Goal: Task Accomplishment & Management: Use online tool/utility

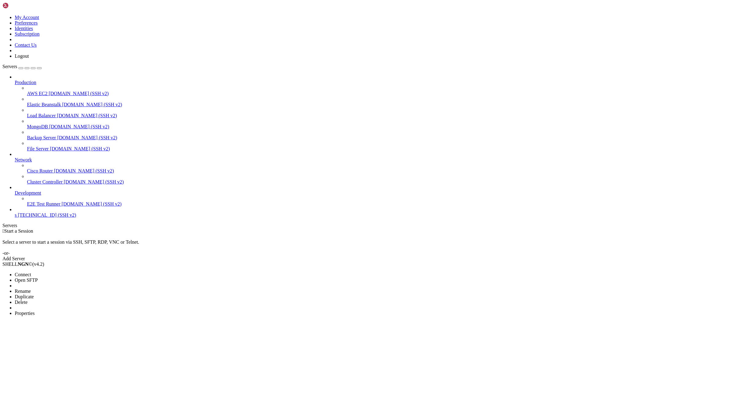
click at [71, 311] on li "Properties" at bounding box center [43, 314] width 56 height 6
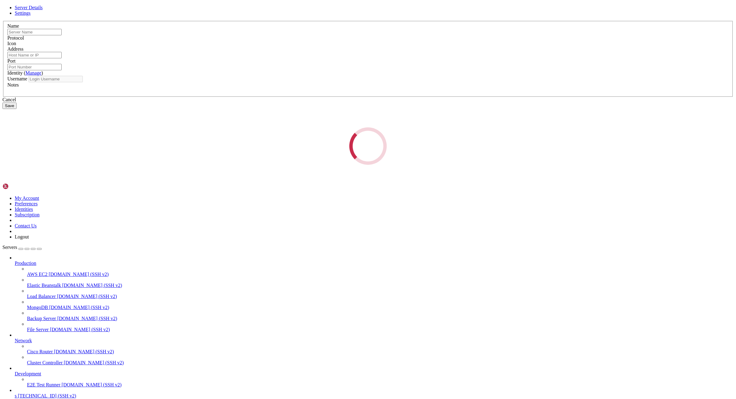
type input "s"
type input "[TECHNICAL_ID]"
type input "22"
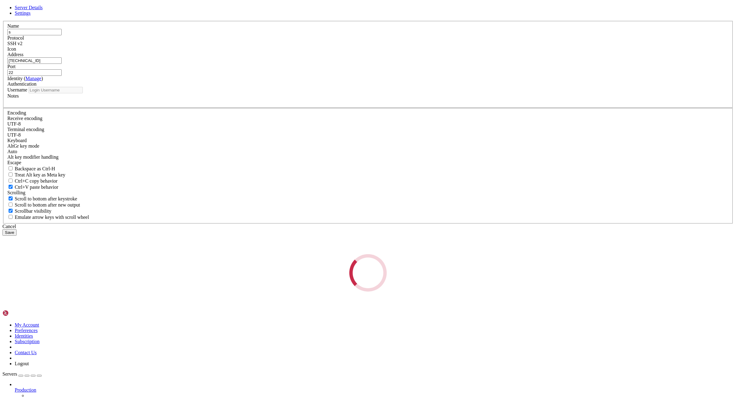
type input "root"
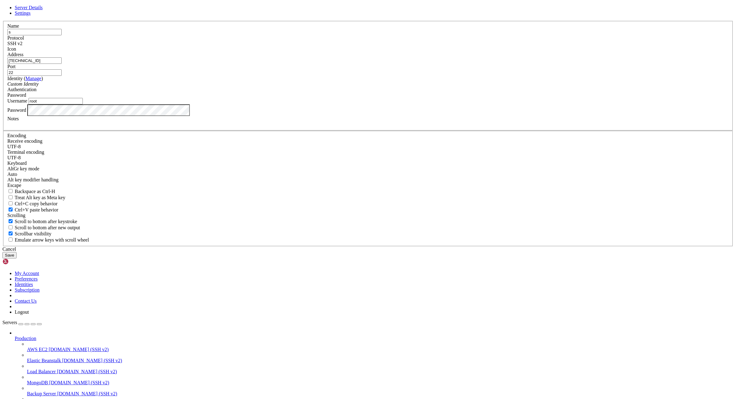
drag, startPoint x: 338, startPoint y: 167, endPoint x: 248, endPoint y: 165, distance: 89.3
click at [62, 64] on input "[TECHNICAL_ID]" at bounding box center [34, 60] width 54 height 6
paste input "45.151.62.200:drainertron"
click at [62, 64] on input "45.151.62.200:drainertron" at bounding box center [34, 60] width 54 height 6
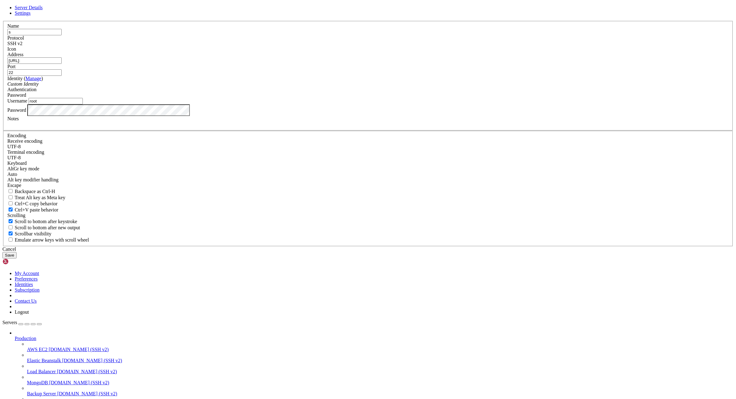
click at [62, 64] on input "[URL]:" at bounding box center [34, 60] width 54 height 6
type input "[TECHNICAL_ID]"
click at [17, 258] on button "Save" at bounding box center [9, 255] width 14 height 6
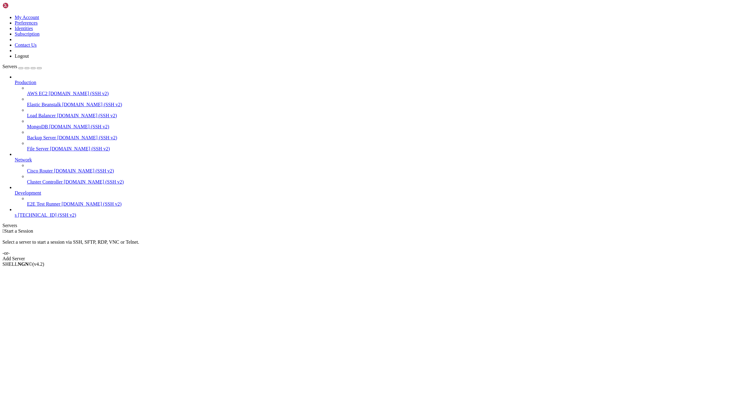
click at [28, 218] on link "s [TECHNICAL_ID] (SSH v2)" at bounding box center [374, 215] width 719 height 6
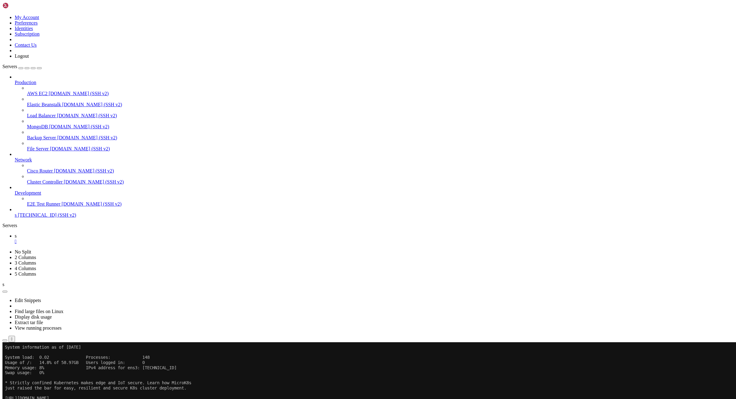
scroll to position [30, 0]
click at [121, 233] on ul "s " at bounding box center [368, 238] width 732 height 11
click at [95, 239] on div "" at bounding box center [374, 242] width 719 height 6
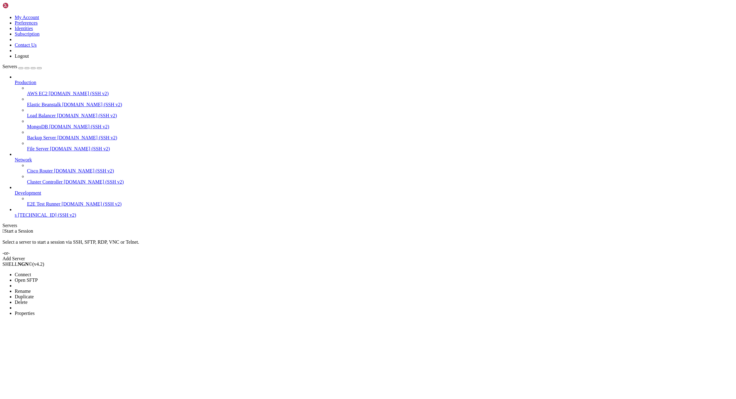
click at [71, 311] on li "Properties" at bounding box center [43, 314] width 56 height 6
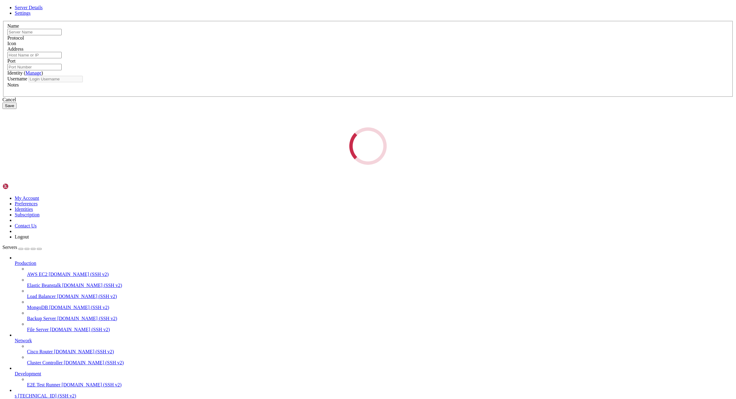
type input "s"
type input "[TECHNICAL_ID]"
type input "22"
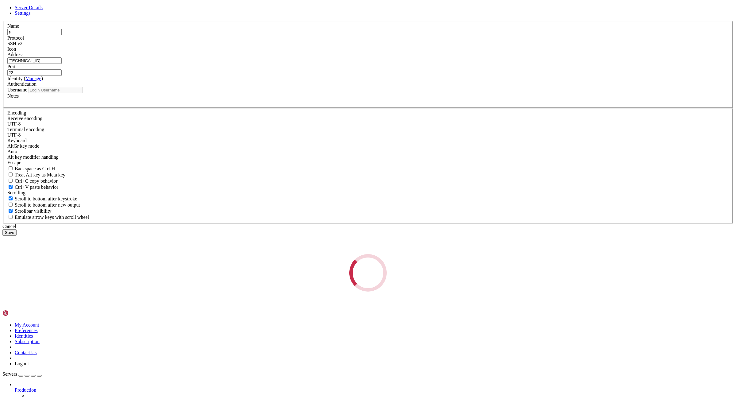
type input "root"
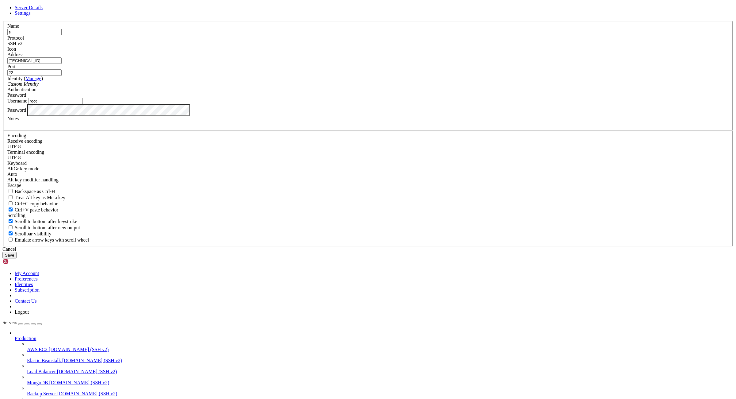
click at [62, 64] on input "[TECHNICAL_ID]" at bounding box center [34, 60] width 54 height 6
paste input "[TECHNICAL_ID]:root:ZXz5jWuCBEV1fc9I"
click at [62, 64] on input "[TECHNICAL_ID]:root:ZXz5jWuCBEV1fc9I" at bounding box center [34, 60] width 54 height 6
click at [83, 104] on input "root" at bounding box center [56, 101] width 54 height 6
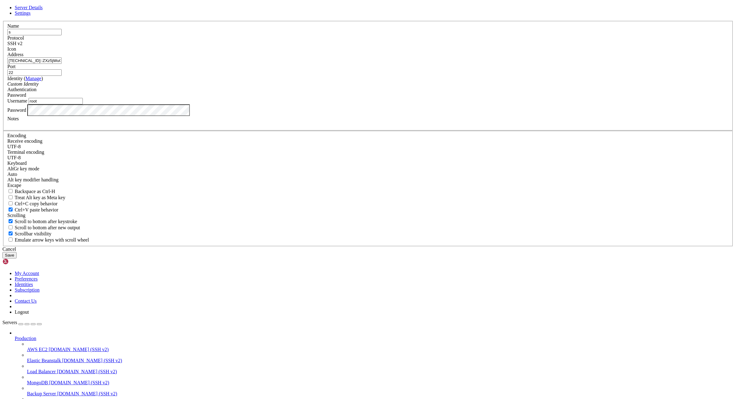
click at [62, 64] on input "[TECHNICAL_ID]::ZXz5jWuCBEV1fc9I" at bounding box center [34, 60] width 54 height 6
drag, startPoint x: 318, startPoint y: 165, endPoint x: 314, endPoint y: 166, distance: 4.7
click at [62, 64] on input "[URL]::" at bounding box center [34, 60] width 54 height 6
type input "[TECHNICAL_ID]"
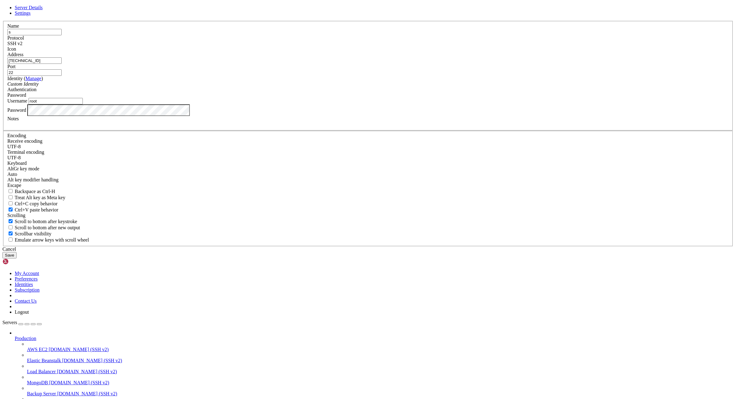
click at [17, 258] on button "Save" at bounding box center [9, 255] width 14 height 6
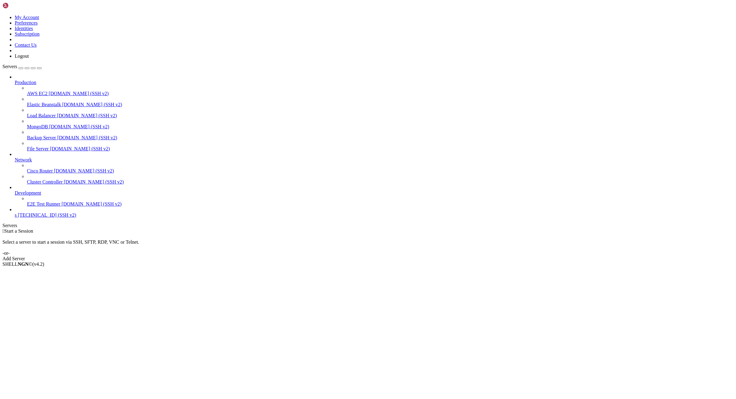
click at [48, 218] on span "[TECHNICAL_ID] (SSH v2)" at bounding box center [47, 214] width 58 height 5
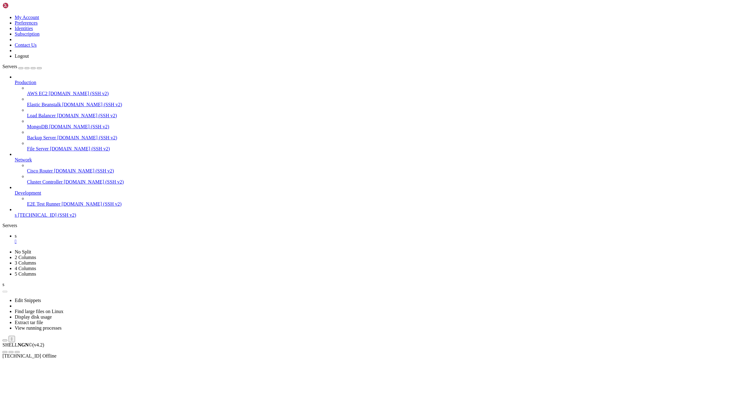
scroll to position [0, 0]
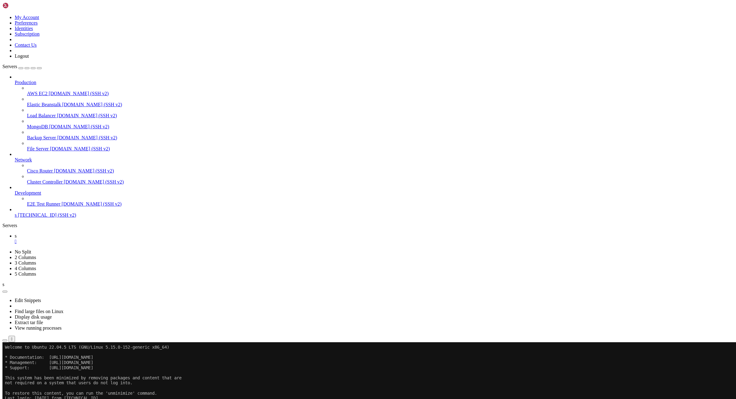
drag, startPoint x: 147, startPoint y: 399, endPoint x: 113, endPoint y: 399, distance: 34.1
click at [113, 399] on x-row "Last login: [DATE] from [TECHNICAL_ID]" at bounding box center [332, 398] width 655 height 5
click at [95, 239] on div "" at bounding box center [374, 242] width 719 height 6
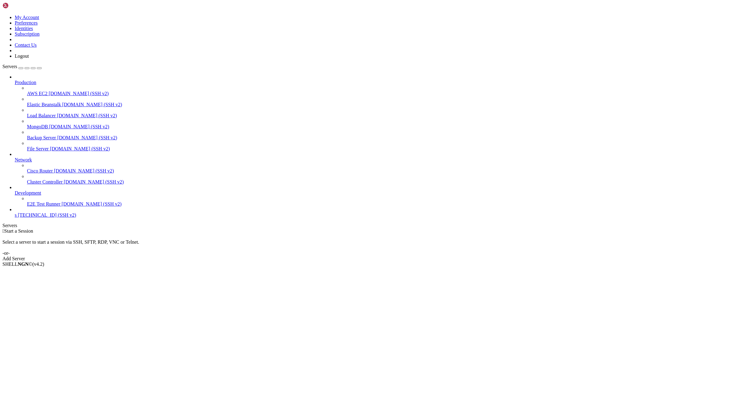
click at [17, 218] on span "s" at bounding box center [16, 214] width 2 height 5
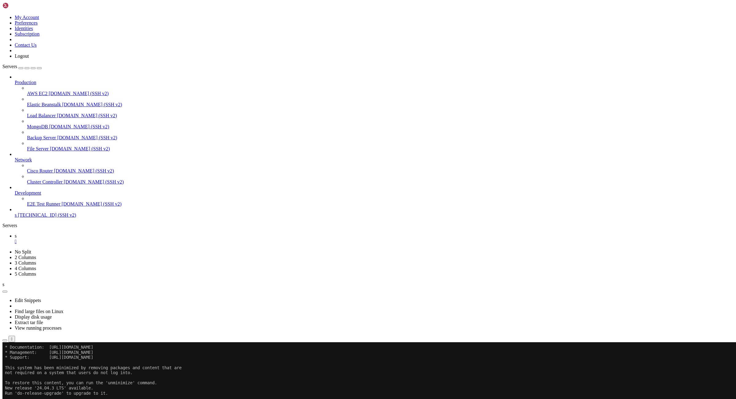
scroll to position [133, 0]
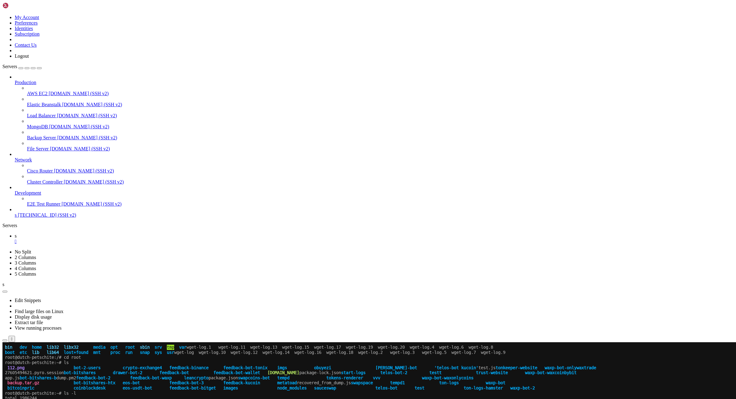
click at [95, 239] on div "" at bounding box center [374, 242] width 719 height 6
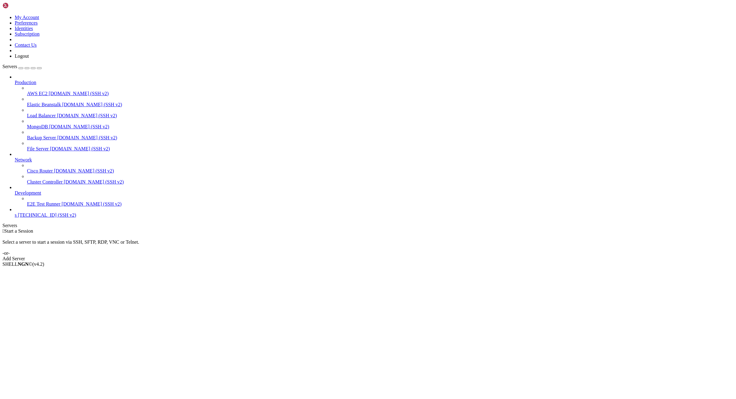
click at [2, 15] on link at bounding box center [2, 15] width 0 height 0
click at [29, 59] on link "Logout" at bounding box center [22, 55] width 14 height 5
